Goal: Information Seeking & Learning: Learn about a topic

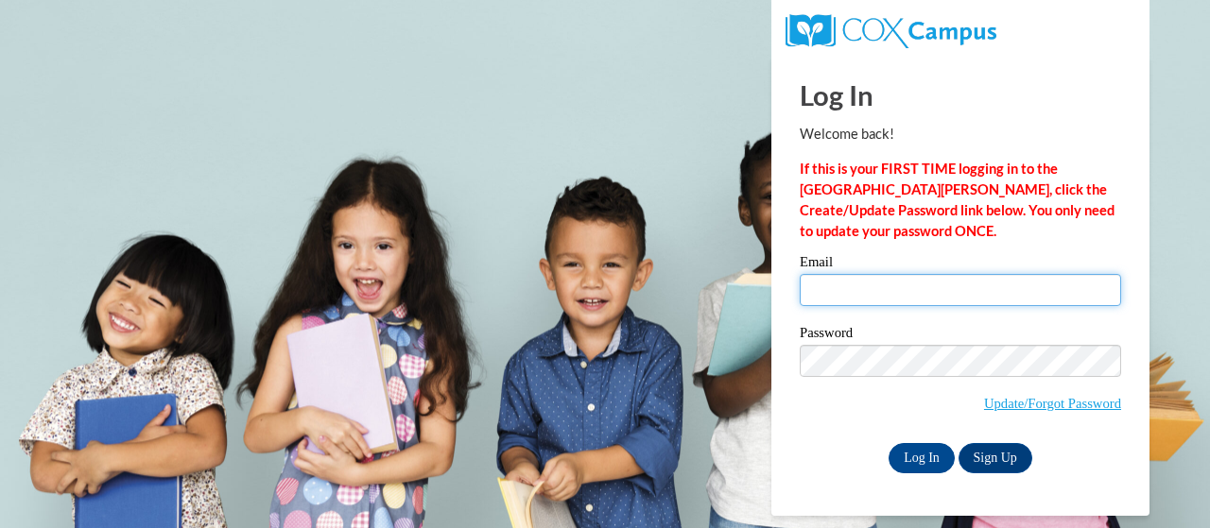
type input "[EMAIL_ADDRESS][DOMAIN_NAME]"
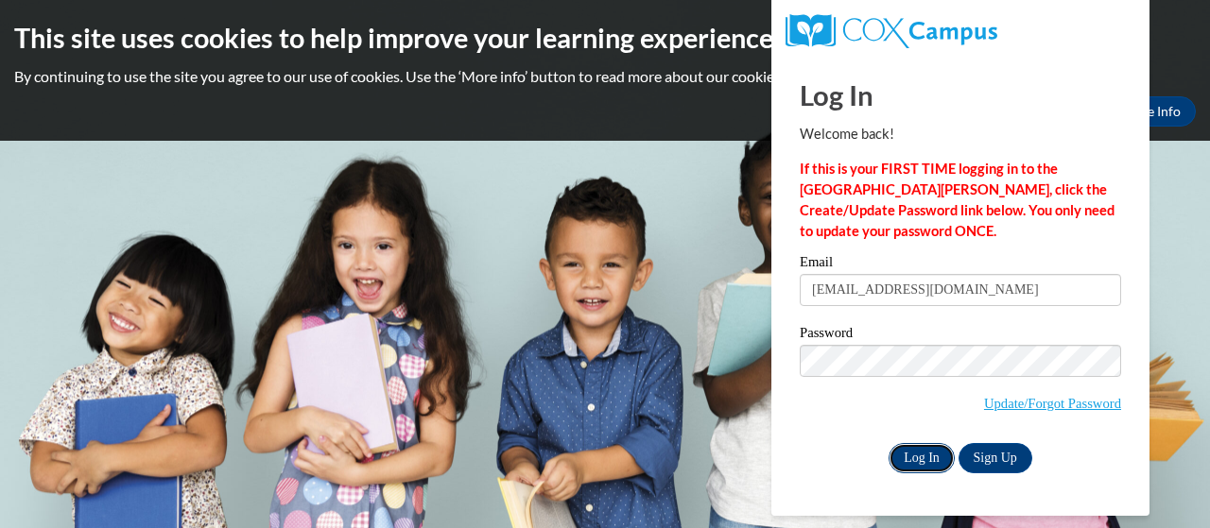
click at [909, 450] on input "Log In" at bounding box center [922, 458] width 66 height 30
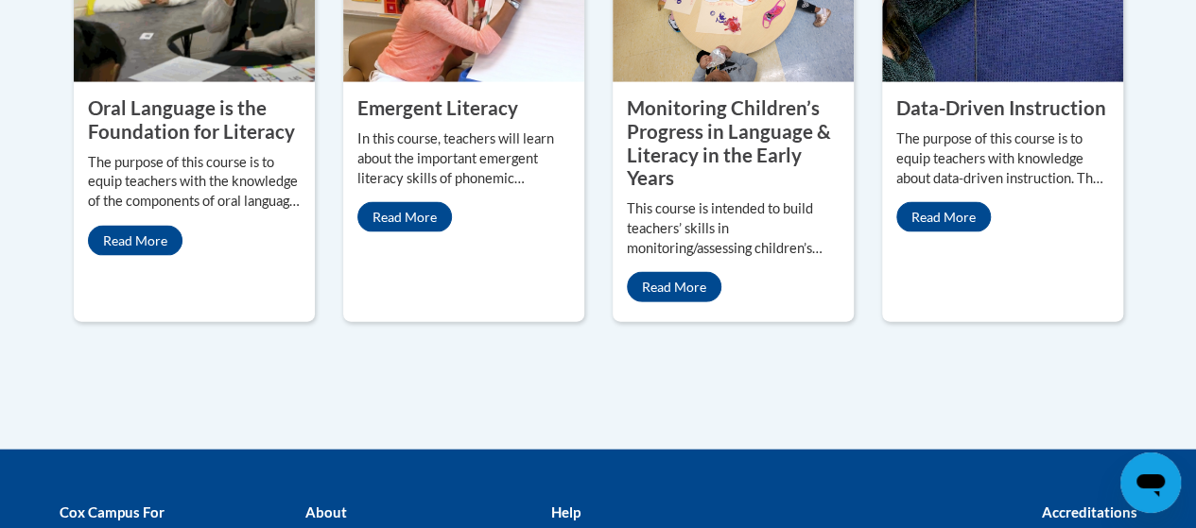
scroll to position [1966, 0]
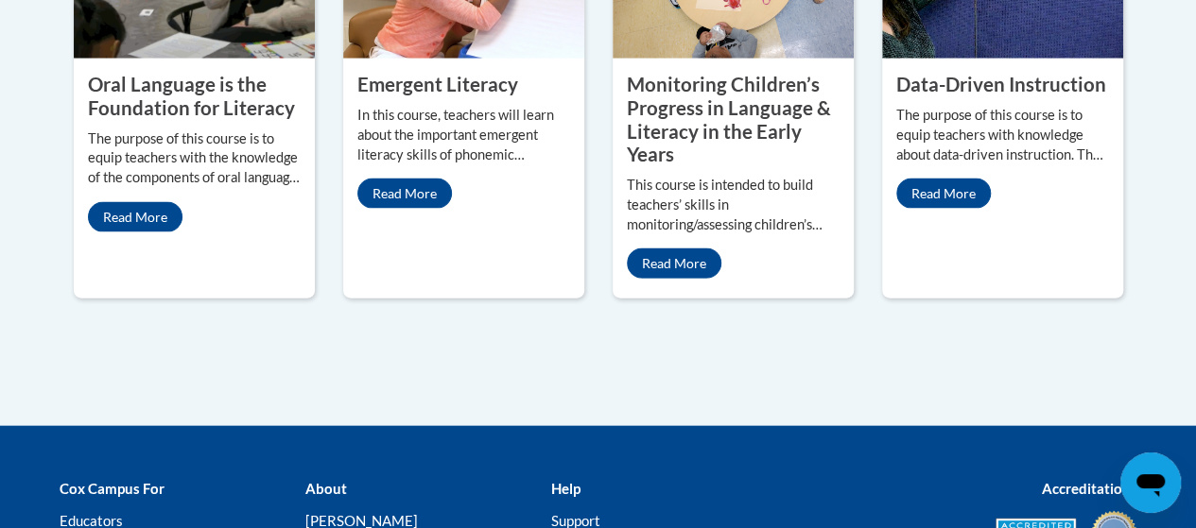
click at [909, 166] on div "Data-Driven Instruction The purpose of this course is to equip teachers with kn…" at bounding box center [1002, 141] width 241 height 164
click at [909, 179] on link "Read More" at bounding box center [943, 194] width 95 height 30
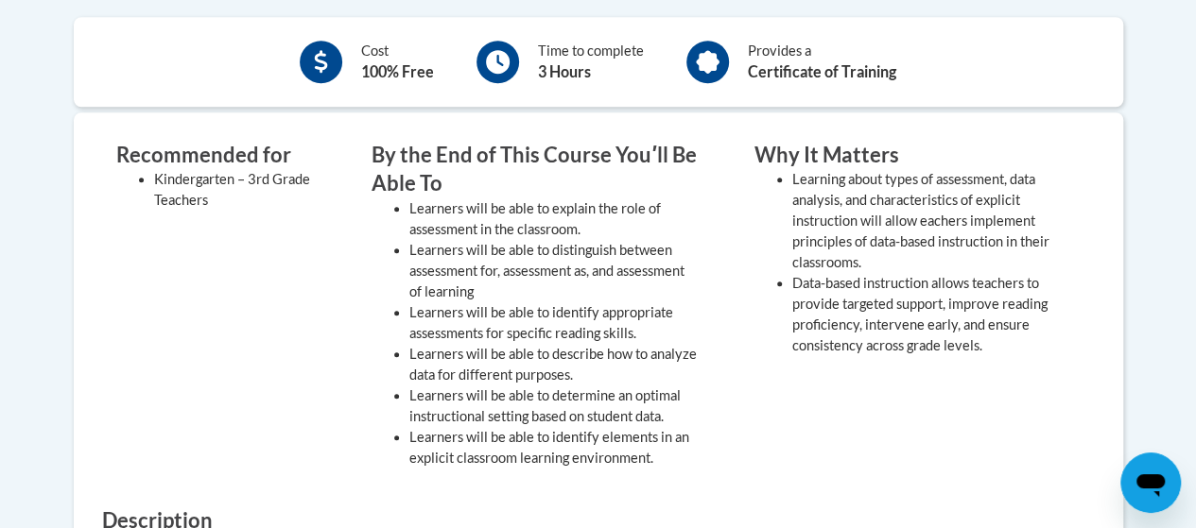
scroll to position [697, 0]
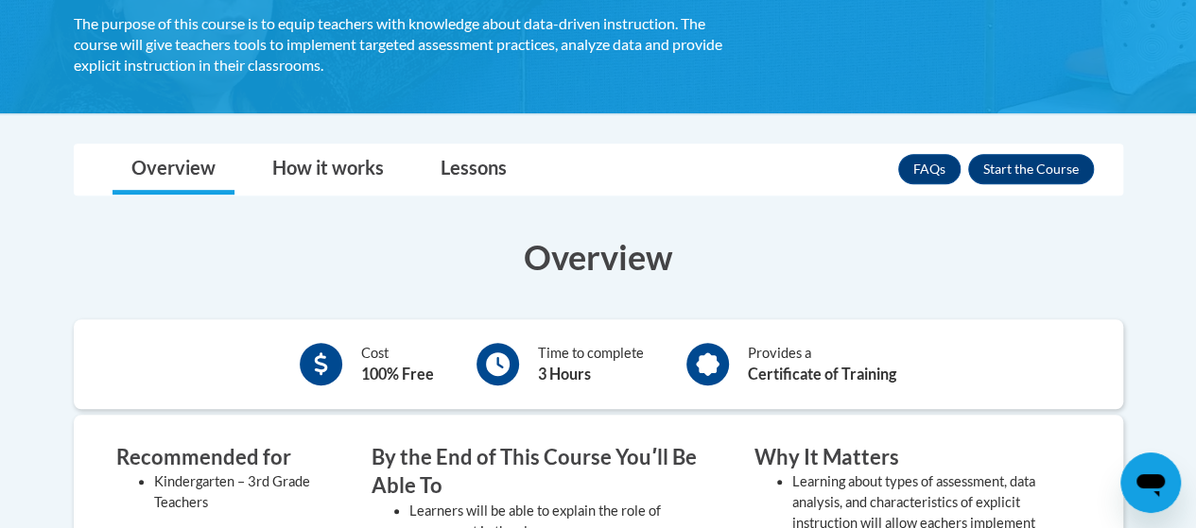
drag, startPoint x: 0, startPoint y: 0, endPoint x: 1102, endPoint y: 162, distance: 1114.0
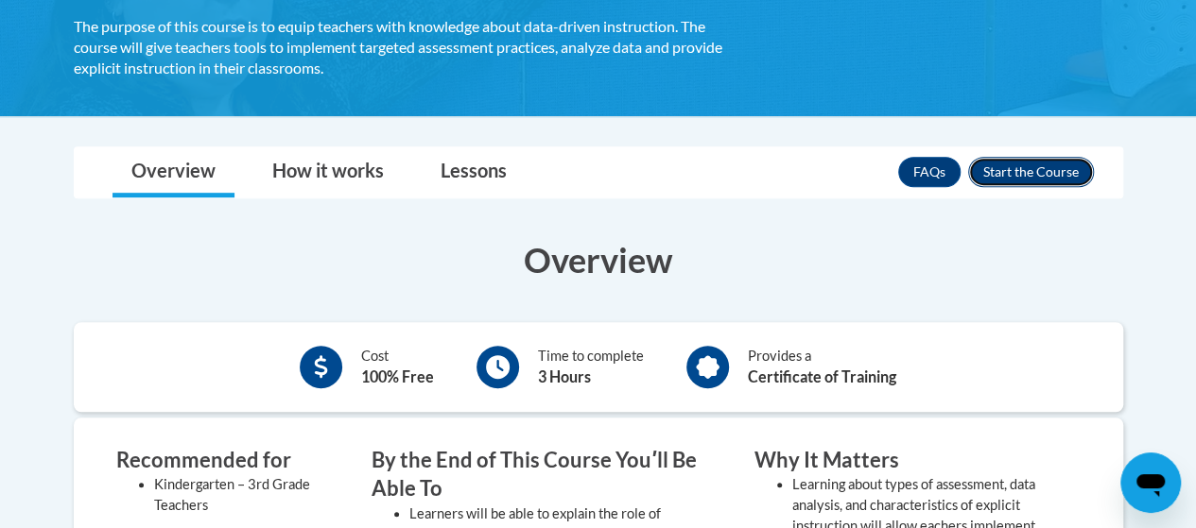
click at [1022, 172] on button "Enroll" at bounding box center [1031, 172] width 126 height 30
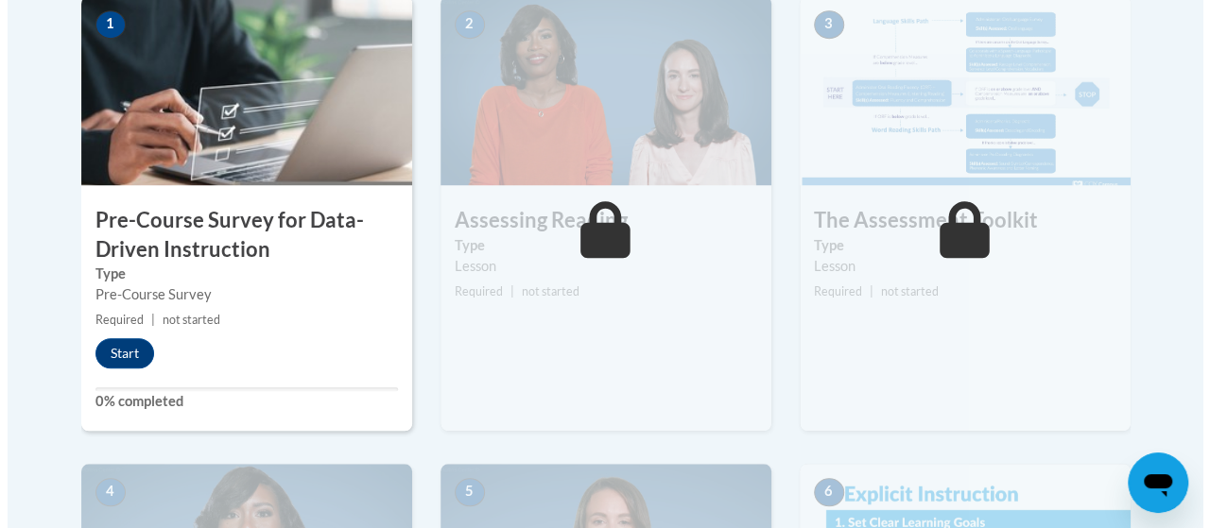
scroll to position [652, 0]
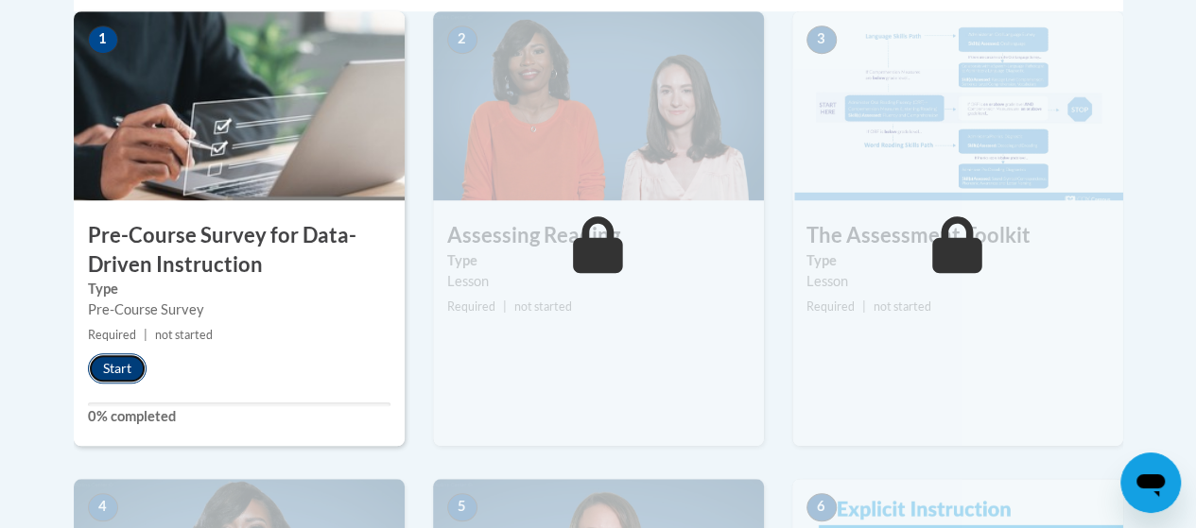
click at [122, 360] on button "Start" at bounding box center [117, 369] width 59 height 30
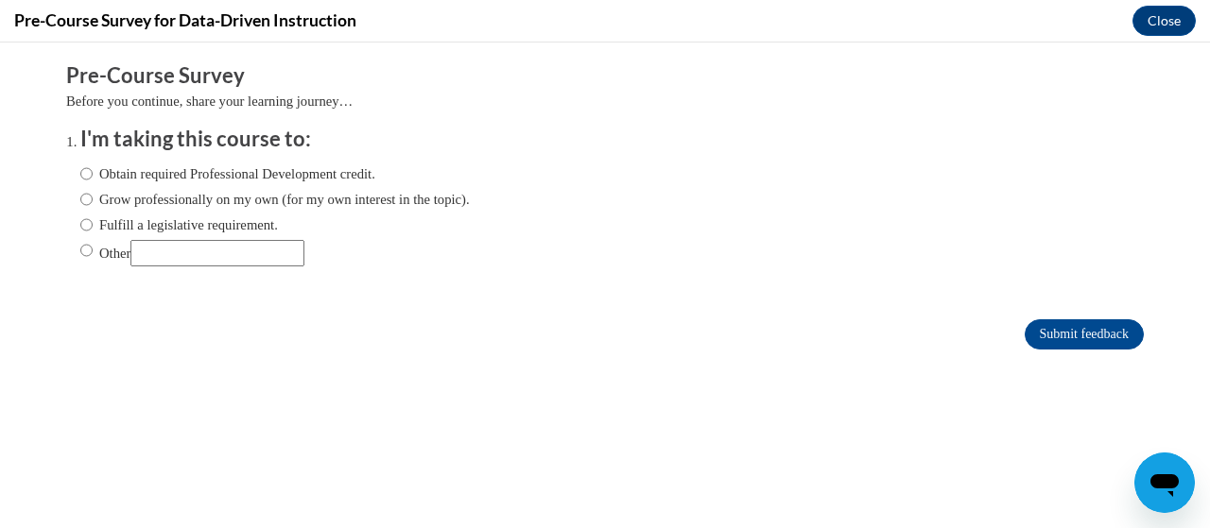
scroll to position [0, 0]
click at [163, 195] on label "Grow professionally on my own (for my own interest in the topic)." at bounding box center [274, 199] width 389 height 21
click at [93, 195] on input "Grow professionally on my own (for my own interest in the topic)." at bounding box center [86, 199] width 12 height 21
radio input "true"
click at [1082, 332] on input "Submit feedback" at bounding box center [1084, 335] width 119 height 30
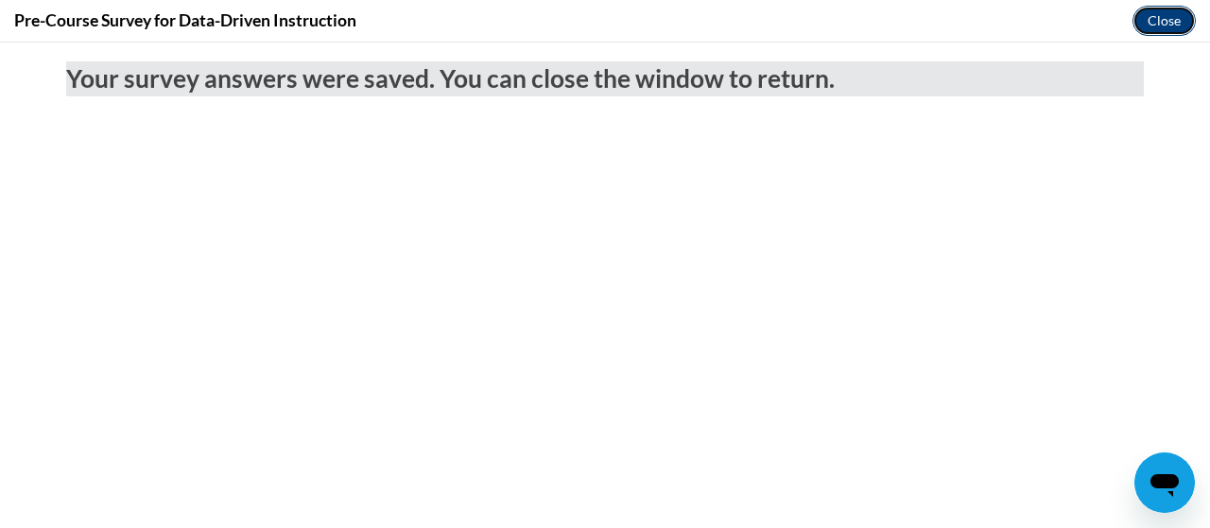
click at [1163, 19] on button "Close" at bounding box center [1164, 21] width 63 height 30
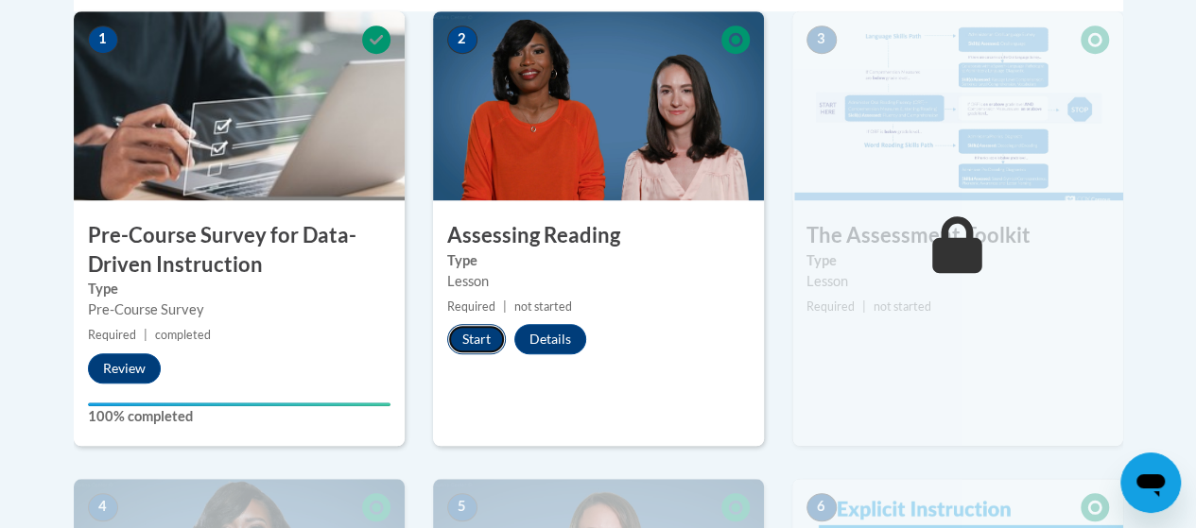
click at [465, 342] on button "Start" at bounding box center [476, 339] width 59 height 30
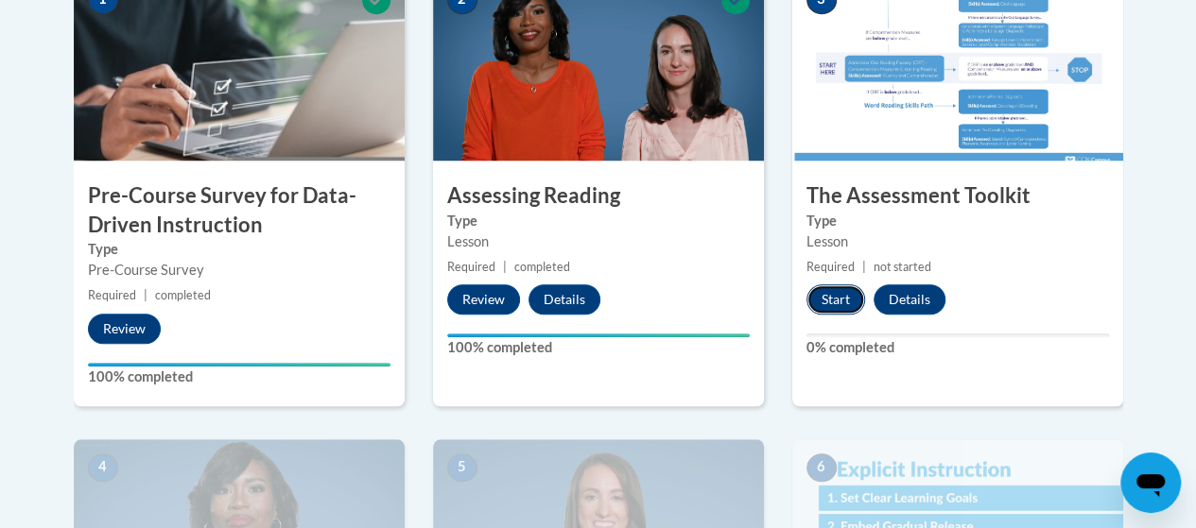
click at [813, 300] on button "Start" at bounding box center [835, 300] width 59 height 30
